Goal: Transaction & Acquisition: Book appointment/travel/reservation

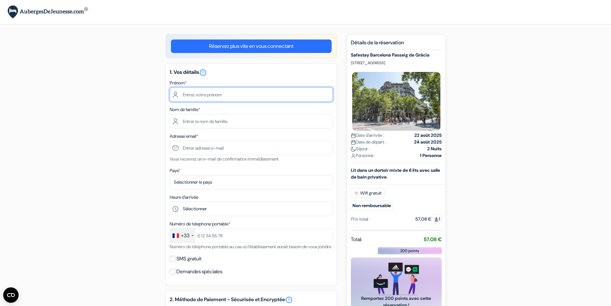
click at [211, 95] on input "text" at bounding box center [251, 94] width 163 height 14
type input "Mortada"
click at [215, 128] on div "1. Vos détails error_outline Prénom * Mortada Nom de famille * Adresse email * …" at bounding box center [252, 174] width 172 height 222
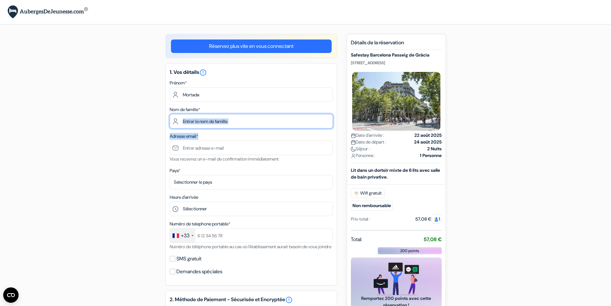
click at [219, 119] on input "text" at bounding box center [251, 121] width 163 height 14
type input "Gallouz"
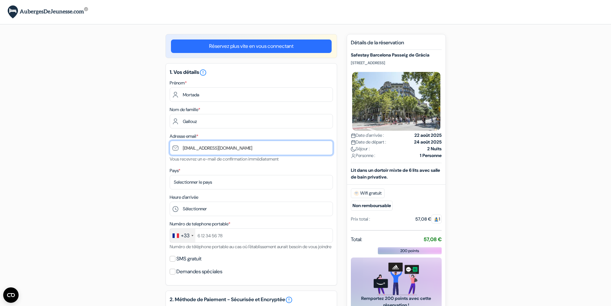
drag, startPoint x: 232, startPoint y: 148, endPoint x: 225, endPoint y: 149, distance: 7.6
click at [225, 149] on input "mortada.gallouz29@hotmail.com" at bounding box center [251, 148] width 163 height 14
type input "[EMAIL_ADDRESS][DOMAIN_NAME]"
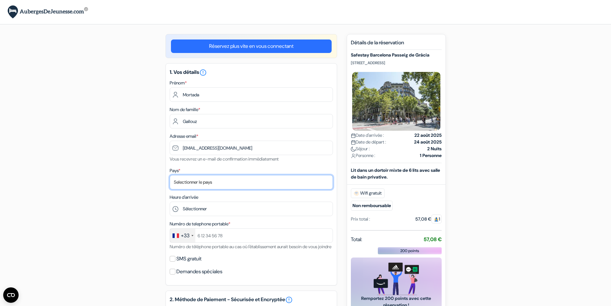
click at [230, 181] on select "Selectionner le pays Abkhazie Afghanistan Afrique Du sud Albanie Algérie Allema…" at bounding box center [251, 182] width 163 height 14
select select "67"
click at [170, 175] on select "Selectionner le pays Abkhazie Afghanistan Afrique Du sud Albanie Algérie Allema…" at bounding box center [251, 182] width 163 height 14
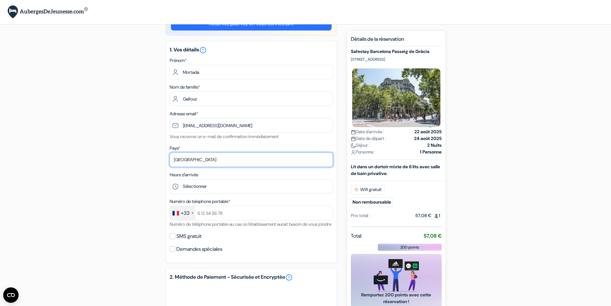
scroll to position [32, 0]
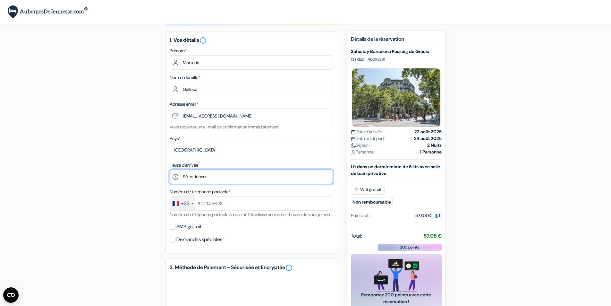
click at [223, 178] on select "Sélectionner 1:00 2:00 3:00 4:00 5:00 6:00 7:00 8:00 9:00 10:00 11:00 12:00 13:…" at bounding box center [251, 176] width 163 height 14
select select "22"
click at [170, 169] on select "Sélectionner 1:00 2:00 3:00 4:00 5:00 6:00 7:00 8:00 9:00 10:00 11:00 12:00 13:…" at bounding box center [251, 176] width 163 height 14
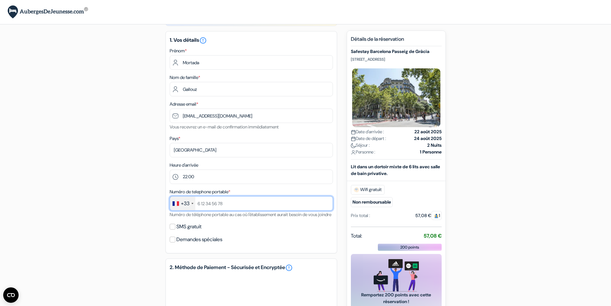
click at [222, 204] on input "text" at bounding box center [251, 203] width 163 height 14
type input "767162619"
click at [200, 231] on label "SMS gratuit" at bounding box center [189, 226] width 25 height 9
click at [176, 229] on input "SMS gratuit" at bounding box center [173, 227] width 6 height 6
checkbox input "true"
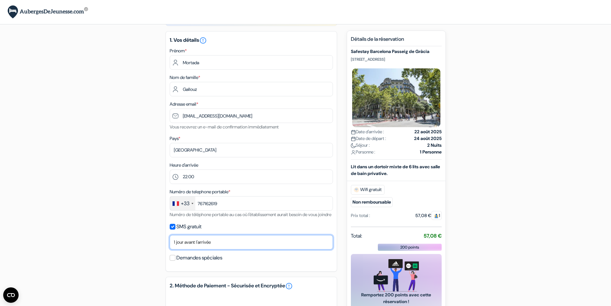
click at [197, 249] on select "Non merci Maintenant Le jour de votre arrivée 1 jour avant l'arrivée 2 jours av…" at bounding box center [251, 242] width 163 height 14
click at [121, 236] on div "add_box Safestay Barcelona Passeig de Gràcia Passeig de Gràcia 33, Barcelone, E…" at bounding box center [306, 245] width 424 height 487
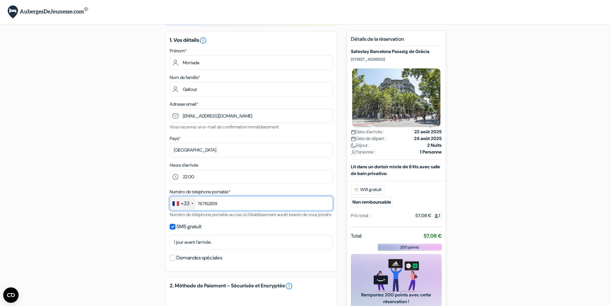
click at [196, 203] on input "767162619" at bounding box center [251, 203] width 163 height 14
type input "0767162619"
click at [175, 231] on div "SMS gratuit" at bounding box center [251, 226] width 163 height 9
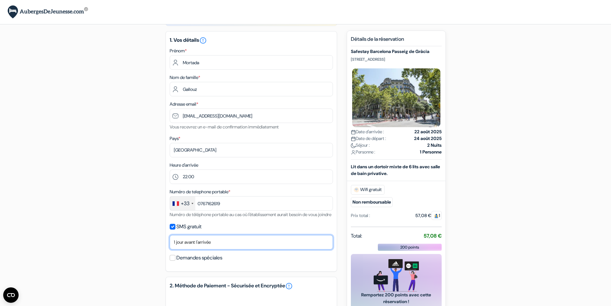
click at [190, 249] on select "Non merci Maintenant Le jour de votre arrivée 1 jour avant l'arrivée 2 jours av…" at bounding box center [251, 242] width 163 height 14
select select "0"
click at [170, 243] on select "Non merci Maintenant Le jour de votre arrivée 1 jour avant l'arrivée 2 jours av…" at bounding box center [251, 242] width 163 height 14
click at [154, 201] on div "add_box Safestay Barcelona Passeig de Gràcia Passeig de Gràcia 33, Barcelone, E…" at bounding box center [306, 245] width 424 height 487
click at [490, 182] on div "add_box Safestay Barcelona Passeig de Gràcia Passeig de Gràcia 33, Barcelone, E…" at bounding box center [306, 245] width 424 height 487
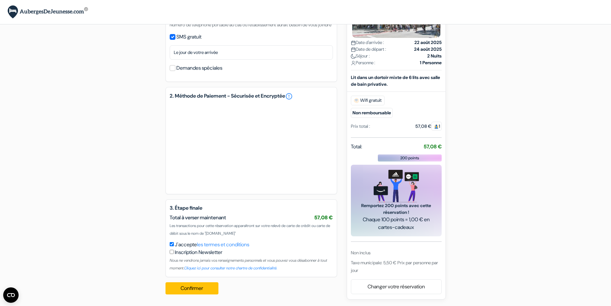
scroll to position [229, 0]
click at [206, 290] on button "Confirmer Loading..." at bounding box center [192, 288] width 53 height 12
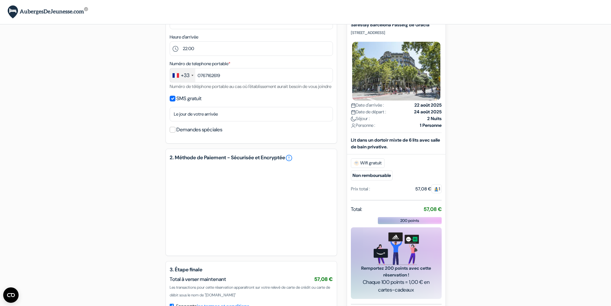
scroll to position [230, 0]
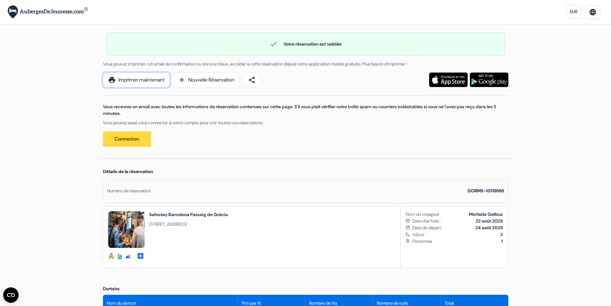
click at [132, 81] on link "print Imprimer maintenant" at bounding box center [136, 80] width 67 height 15
